Goal: Information Seeking & Learning: Check status

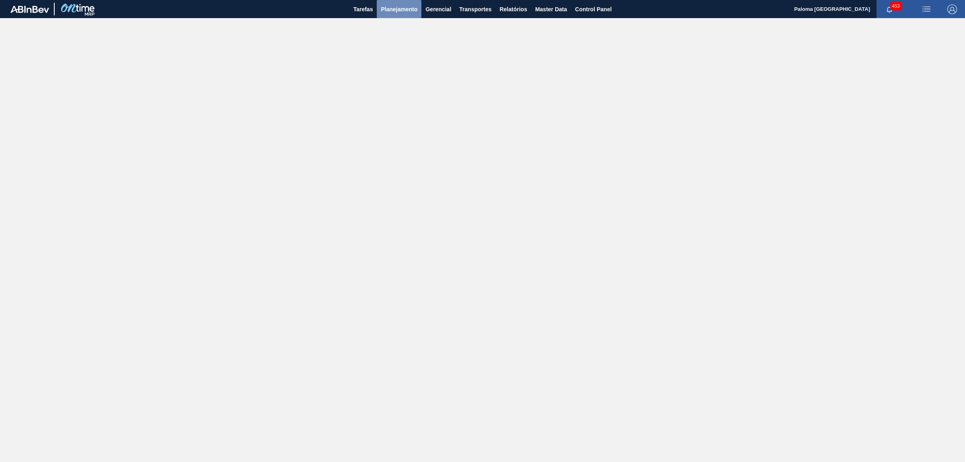
click at [395, 9] on span "Planejamento" at bounding box center [399, 9] width 37 height 10
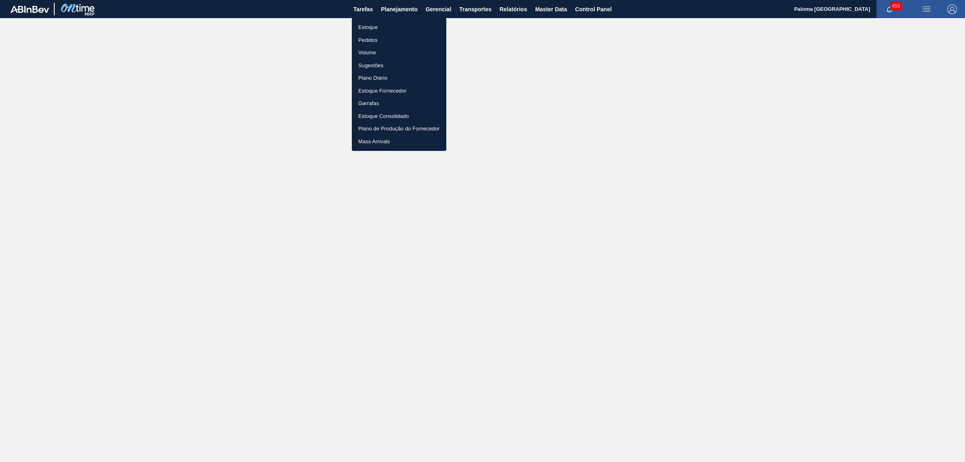
click at [373, 28] on li "Estoque" at bounding box center [399, 27] width 95 height 13
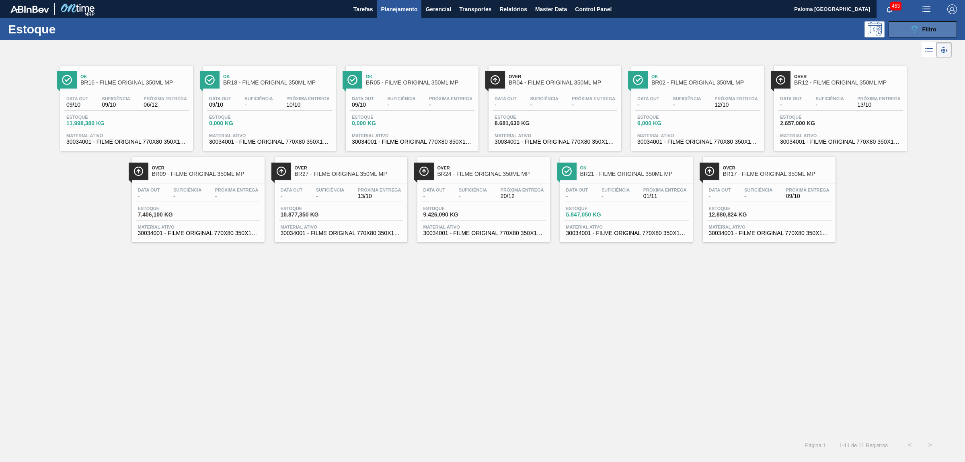
click at [899, 29] on button "089F7B8B-B2A5-4AFE-B5C0-19BA573D28AC Filtro" at bounding box center [923, 29] width 68 height 16
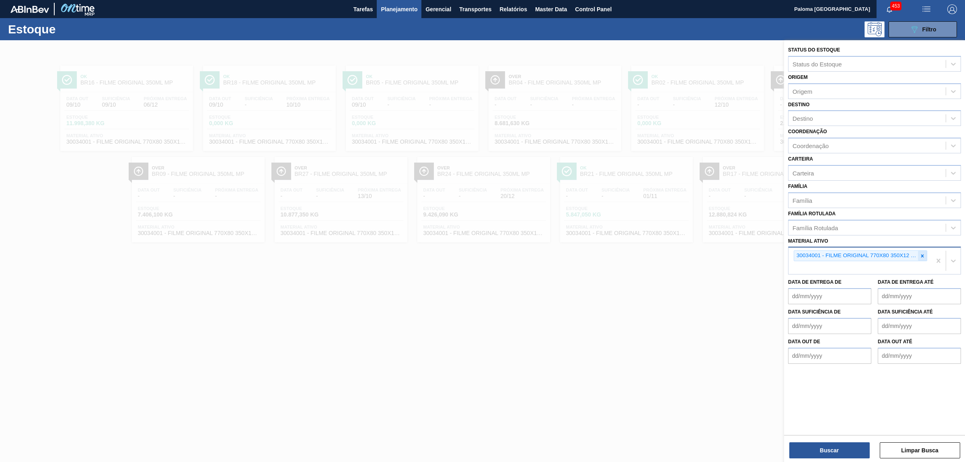
click at [920, 253] on icon at bounding box center [923, 256] width 6 height 6
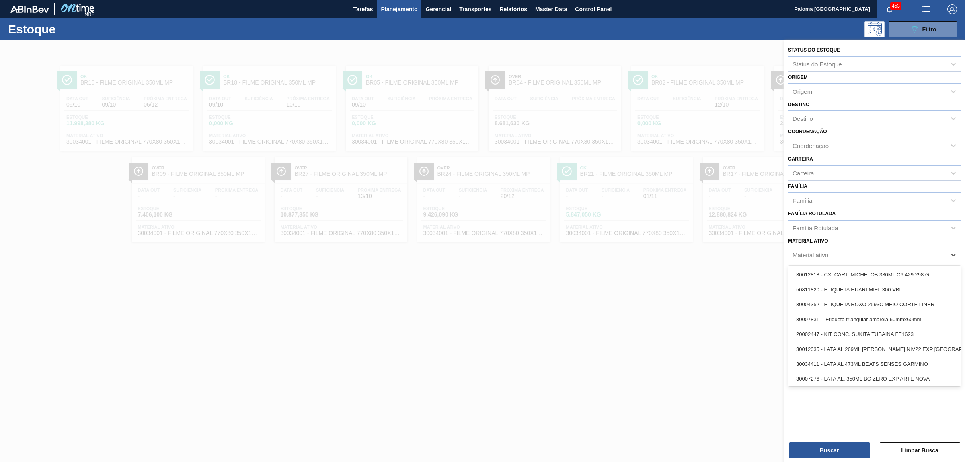
click at [831, 256] on div "Material ativo" at bounding box center [867, 255] width 157 height 12
click at [812, 253] on div "Material ativo" at bounding box center [811, 254] width 36 height 7
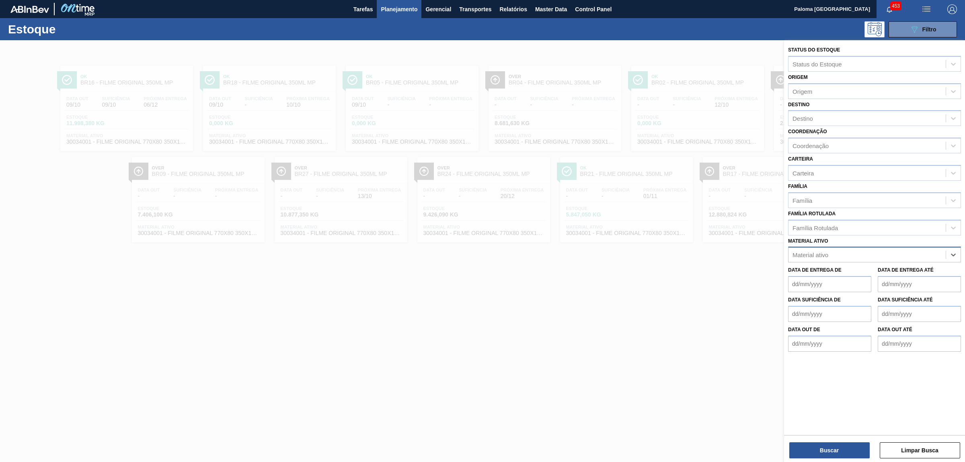
paste ativo "30003637"
type ativo "30003637"
click at [849, 274] on div "30003637 - TERRA INFUSORIA;HYFLO SUPER CEL" at bounding box center [874, 274] width 173 height 15
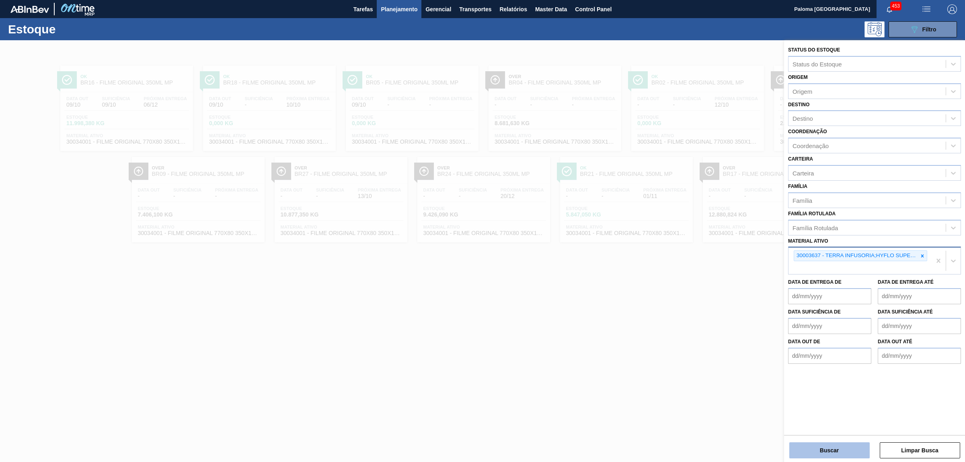
click at [829, 445] on button "Buscar" at bounding box center [829, 450] width 80 height 16
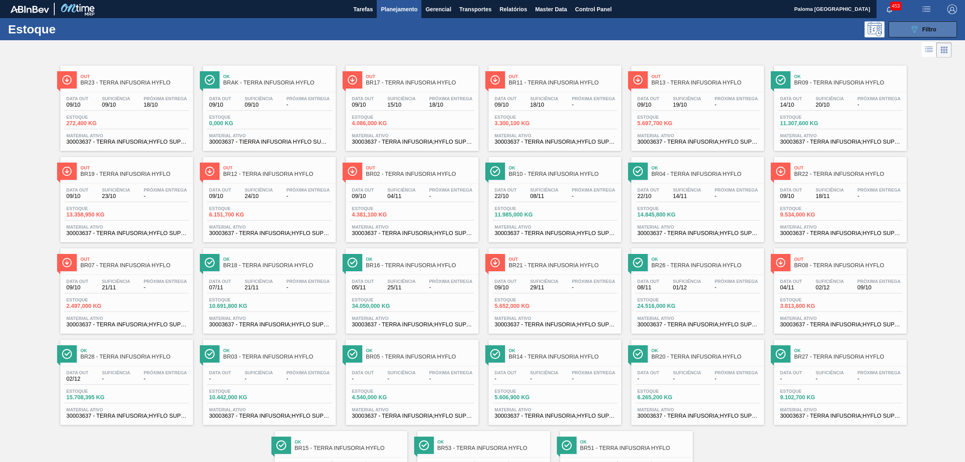
click at [918, 31] on icon "089F7B8B-B2A5-4AFE-B5C0-19BA573D28AC" at bounding box center [915, 30] width 10 height 10
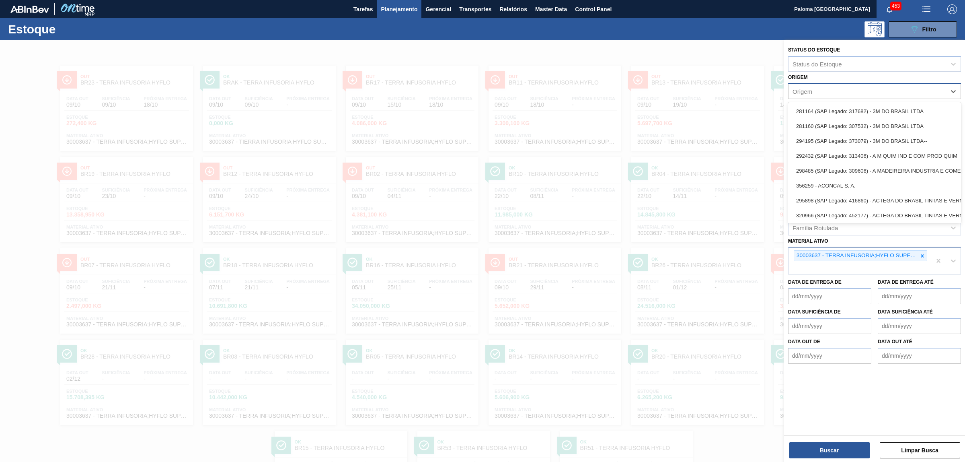
click at [810, 95] on div "Origem" at bounding box center [867, 91] width 157 height 12
type input "b"
click at [913, 72] on div "Origem option 281164 (SAP Legado: 317682) - 3M DO BRASIL LTDA focused, 1 of 101…" at bounding box center [874, 85] width 173 height 27
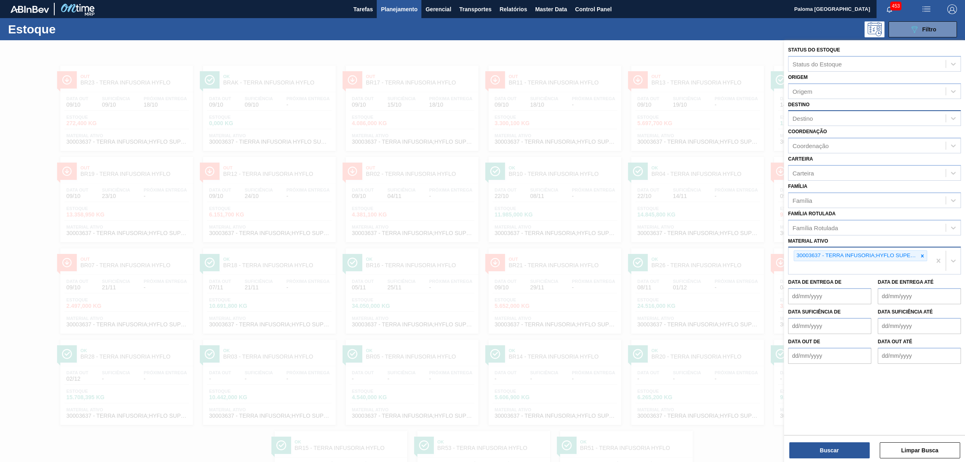
click at [833, 110] on div "Destino" at bounding box center [874, 118] width 173 height 16
type input "11"
click at [835, 150] on div "BR11 - São Luís" at bounding box center [874, 153] width 173 height 15
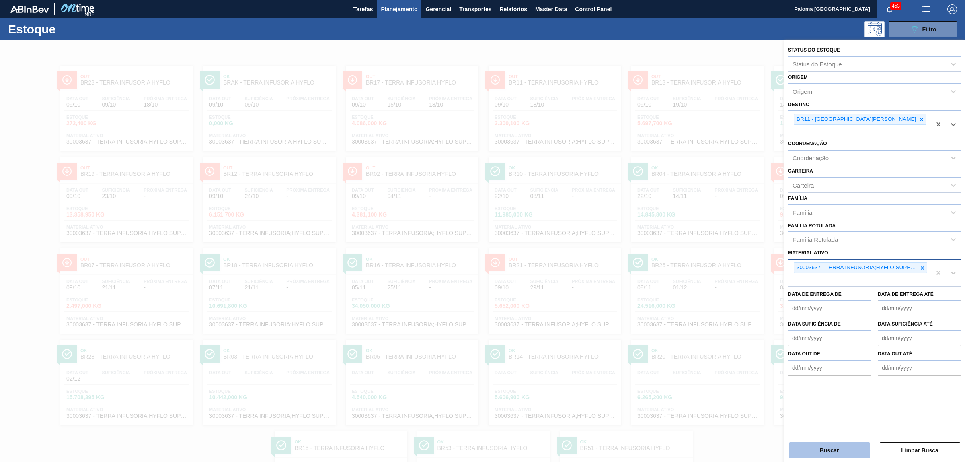
click at [835, 452] on button "Buscar" at bounding box center [829, 450] width 80 height 16
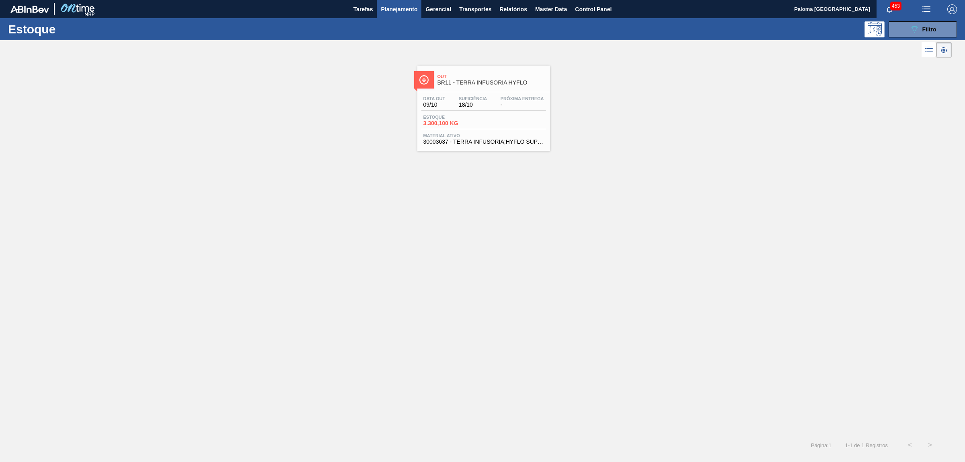
click at [458, 137] on span "Material ativo" at bounding box center [483, 135] width 121 height 5
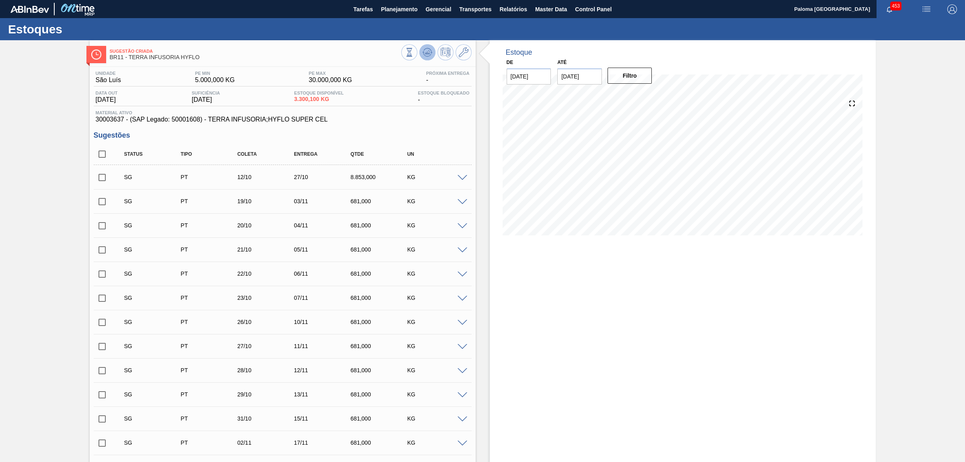
click at [428, 51] on g at bounding box center [428, 52] width 10 height 8
drag, startPoint x: 330, startPoint y: 102, endPoint x: 294, endPoint y: 102, distance: 35.8
click at [294, 102] on div "Data out 09/10/2025 Suficiência 18/10/2025 Estoque Disponível 0,000 KG Estoque …" at bounding box center [283, 98] width 378 height 16
click at [327, 101] on span "0,000 KG" at bounding box center [318, 99] width 49 height 6
drag, startPoint x: 341, startPoint y: 101, endPoint x: 295, endPoint y: 98, distance: 46.4
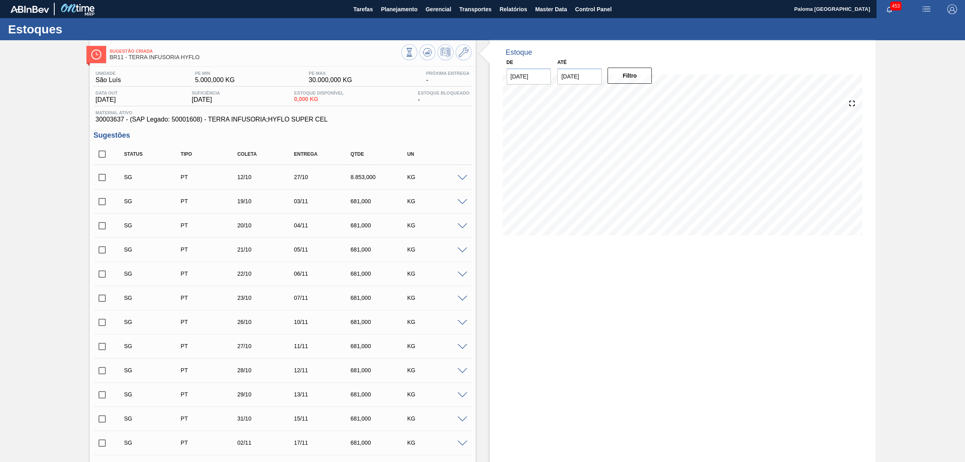
click at [278, 99] on div "Data out 09/10/2025 Suficiência 18/10/2025 Estoque Disponível 0,000 KG Estoque …" at bounding box center [283, 98] width 378 height 16
click at [553, 9] on span "Master Data" at bounding box center [551, 9] width 32 height 10
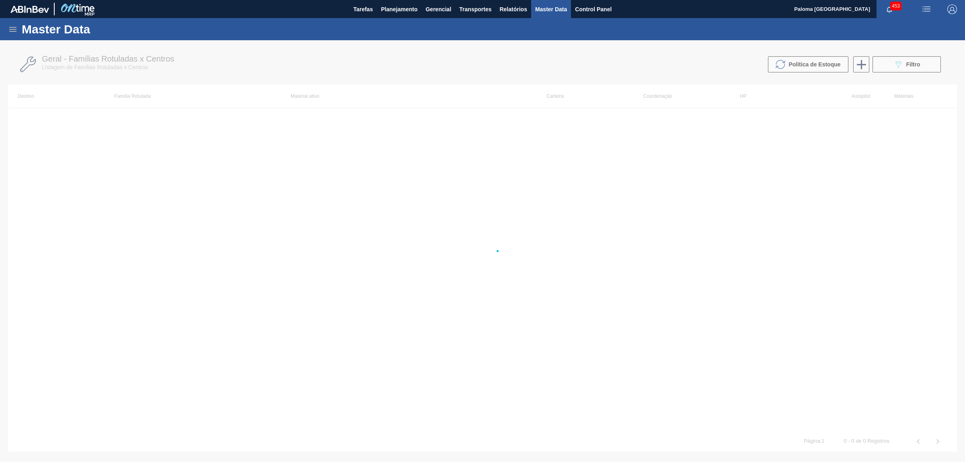
click at [551, 5] on span "Master Data" at bounding box center [551, 9] width 32 height 10
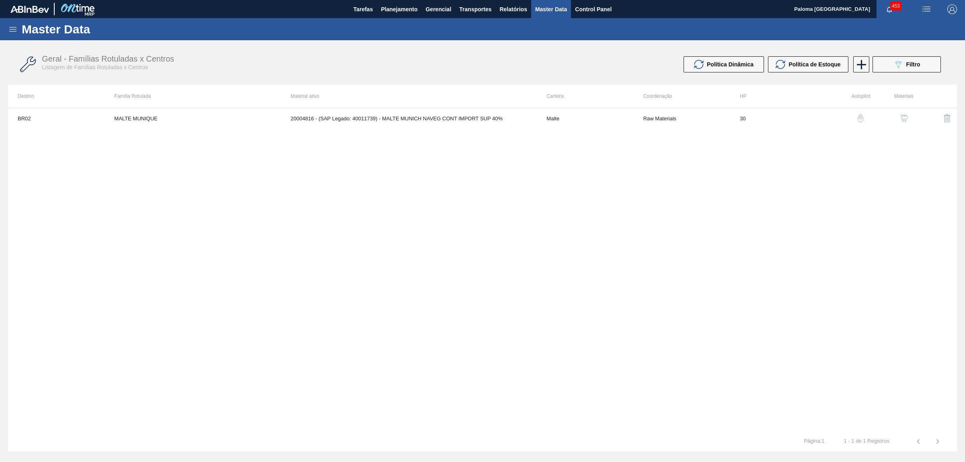
click at [11, 25] on icon at bounding box center [13, 30] width 10 height 10
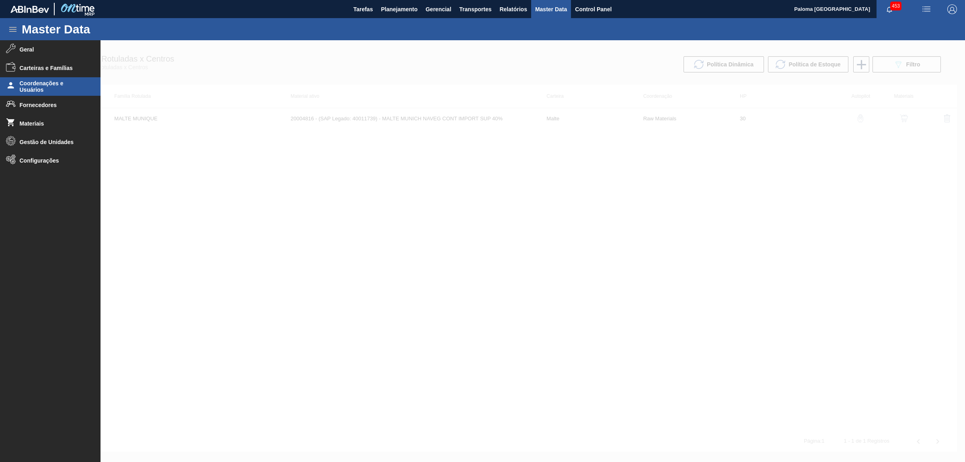
click at [35, 81] on span "Coordenações e Usuários" at bounding box center [53, 86] width 66 height 13
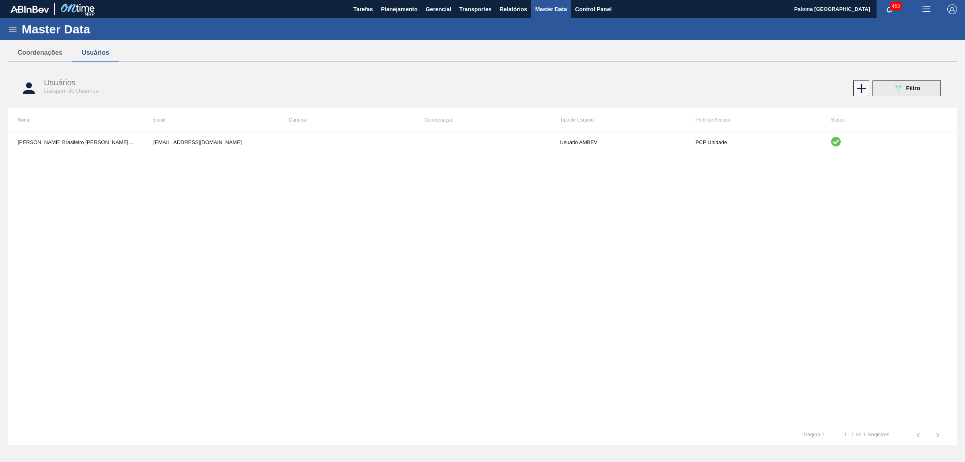
click at [891, 88] on button "089F7B8B-B2A5-4AFE-B5C0-19BA573D28AC Filtro" at bounding box center [907, 88] width 68 height 16
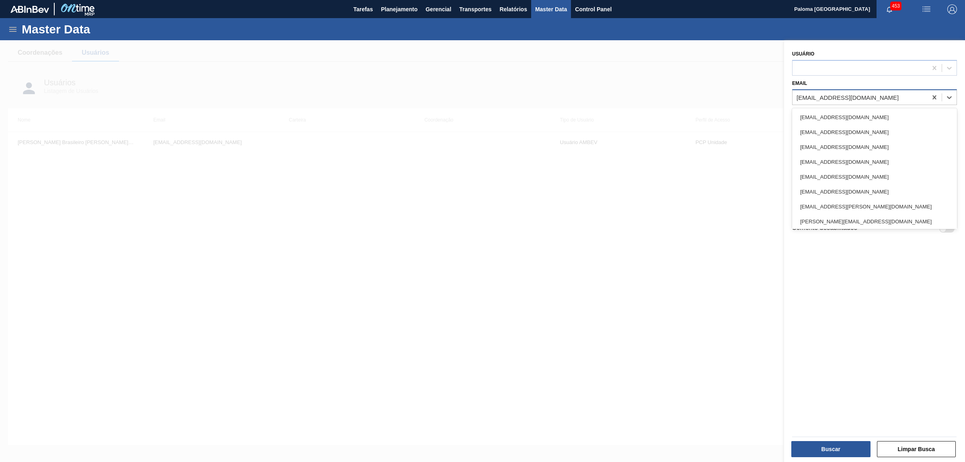
click at [843, 97] on div "99818178@ambev.com.br" at bounding box center [848, 97] width 102 height 7
paste input "99799963@ambev.com.br"
type input "99799963@ambev.com.br"
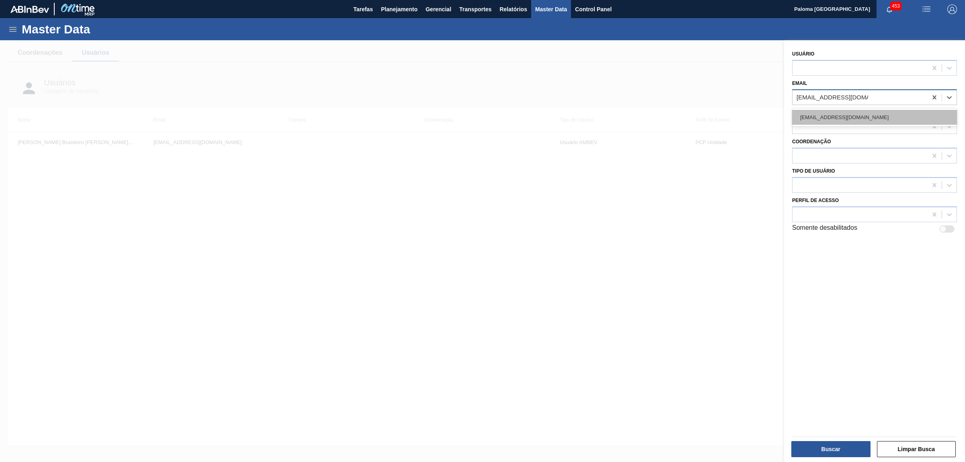
click at [841, 119] on div "99799963@ambev.com.br" at bounding box center [874, 117] width 165 height 15
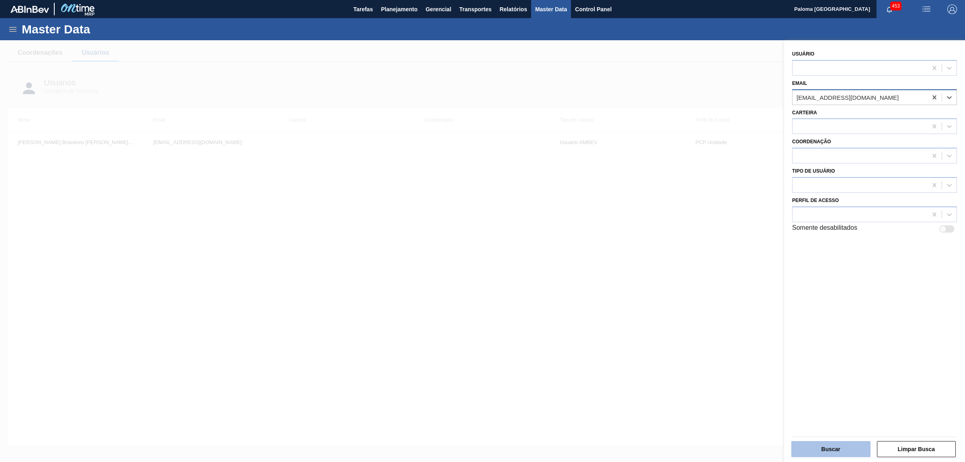
click at [839, 450] on button "Buscar" at bounding box center [830, 449] width 79 height 16
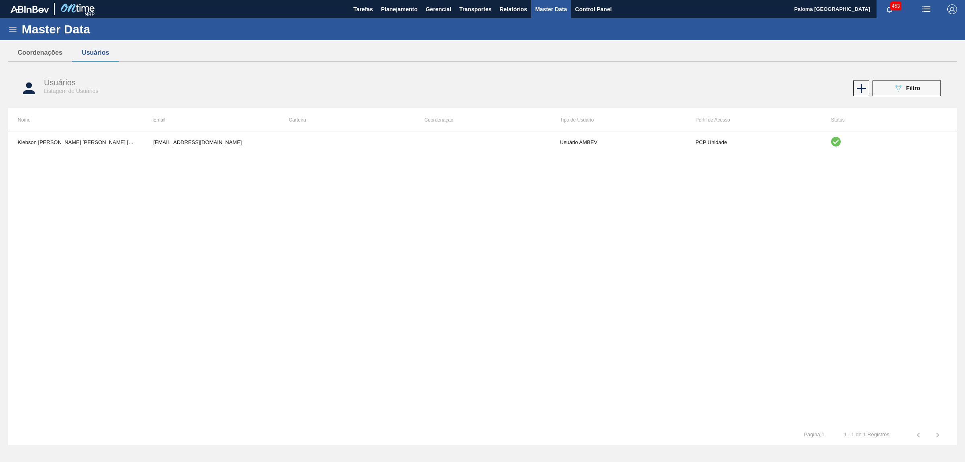
click at [610, 352] on div "Klebson Reis Teixeira Oliveira 99799963@ambev.com.br Usuário AMBEV PCP Unidade" at bounding box center [482, 278] width 949 height 293
